Goal: Task Accomplishment & Management: Use online tool/utility

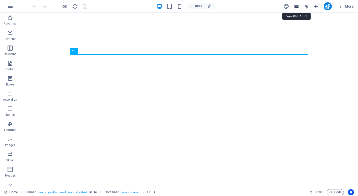
click at [298, 6] on icon "pages" at bounding box center [297, 7] width 6 height 6
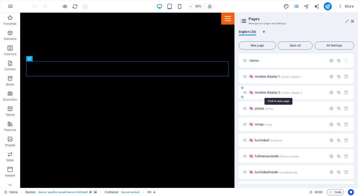
click at [268, 92] on span "window display 2 /window-display-2" at bounding box center [278, 92] width 47 height 4
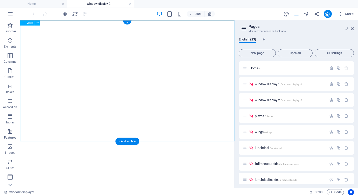
click at [28, 22] on span "Video" at bounding box center [30, 22] width 7 height 3
select select "%"
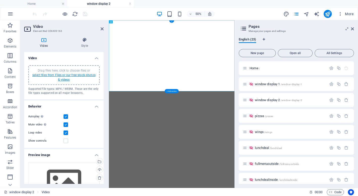
click at [52, 73] on link "select files from Files or our free stock photos & videos" at bounding box center [63, 77] width 63 height 8
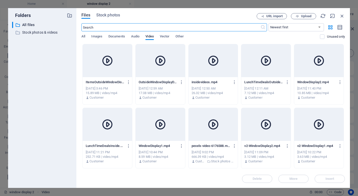
click at [96, 66] on div at bounding box center [107, 60] width 49 height 33
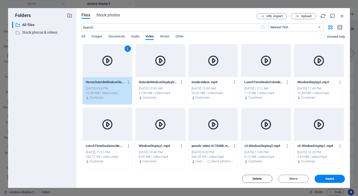
click at [255, 179] on span "Delete" at bounding box center [257, 178] width 9 height 3
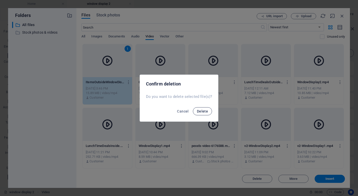
click at [200, 110] on span "Delete" at bounding box center [202, 111] width 11 height 4
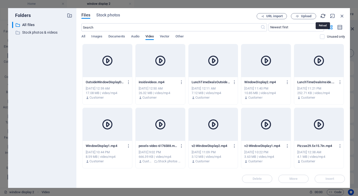
click at [322, 16] on icon "button" at bounding box center [324, 16] width 6 height 6
click at [323, 16] on icon "button" at bounding box center [324, 16] width 6 height 6
click at [309, 15] on span "Upload" at bounding box center [306, 16] width 10 height 3
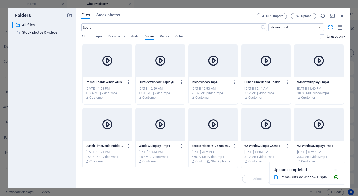
click at [106, 72] on div at bounding box center [107, 60] width 49 height 33
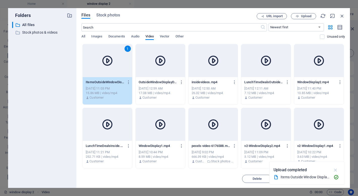
click at [335, 169] on icon "button" at bounding box center [336, 170] width 6 height 6
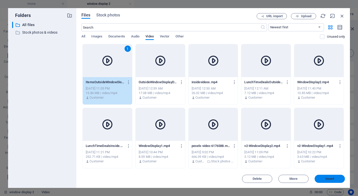
click at [332, 177] on span "Insert" at bounding box center [330, 178] width 9 height 3
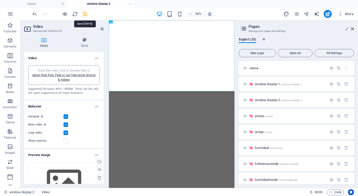
click at [86, 14] on icon "save" at bounding box center [85, 14] width 6 height 6
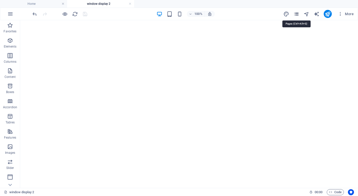
click at [297, 15] on icon "pages" at bounding box center [297, 14] width 6 height 6
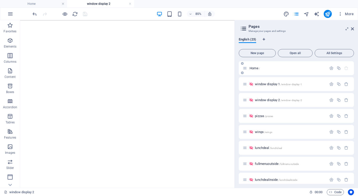
click at [255, 67] on span "Home /" at bounding box center [255, 68] width 10 height 4
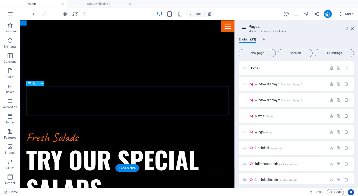
scroll to position [1382, 0]
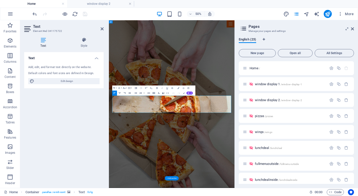
click at [36, 89] on div "Text Add, edit, and format text directly on the website. Default colors and fon…" at bounding box center [63, 117] width 79 height 131
click at [102, 28] on icon at bounding box center [102, 29] width 3 height 4
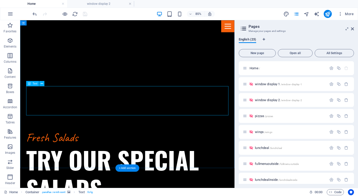
click at [41, 83] on icon at bounding box center [42, 83] width 2 height 5
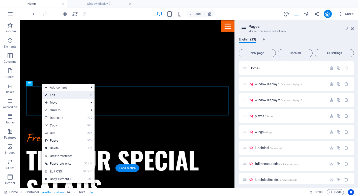
click at [52, 95] on link "⏎ Edit" at bounding box center [59, 95] width 34 height 8
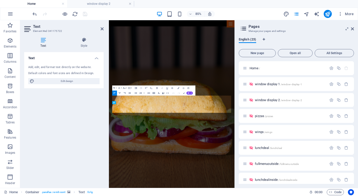
scroll to position [2328, 0]
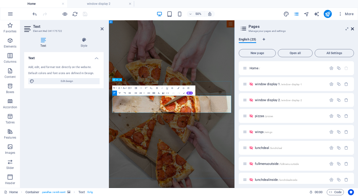
click at [353, 28] on icon at bounding box center [352, 29] width 3 height 4
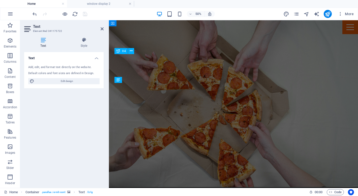
scroll to position [1193, 0]
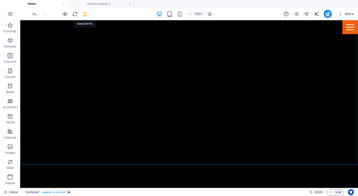
click at [85, 12] on icon "save" at bounding box center [85, 14] width 6 height 6
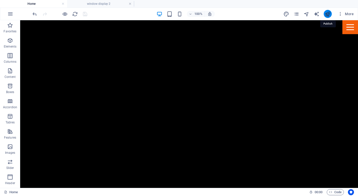
click at [329, 15] on icon "publish" at bounding box center [328, 14] width 6 height 6
